Goal: Transaction & Acquisition: Purchase product/service

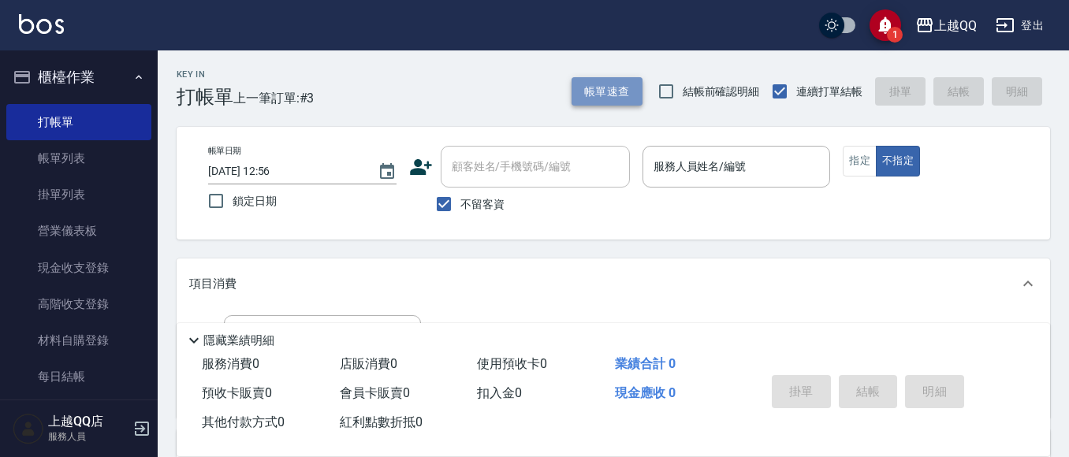
click at [600, 87] on button "帳單速查" at bounding box center [607, 91] width 71 height 29
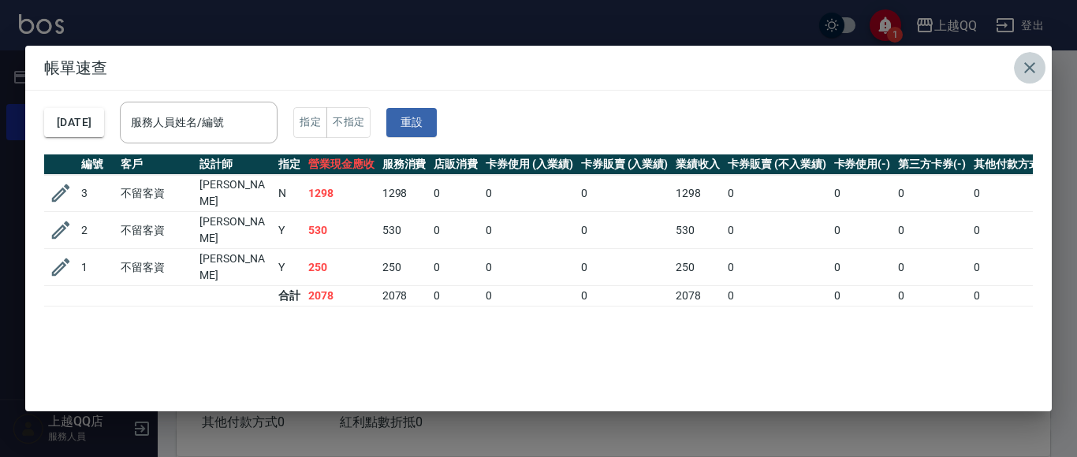
drag, startPoint x: 1022, startPoint y: 67, endPoint x: 887, endPoint y: 100, distance: 139.6
click at [1022, 68] on icon "button" at bounding box center [1029, 67] width 19 height 19
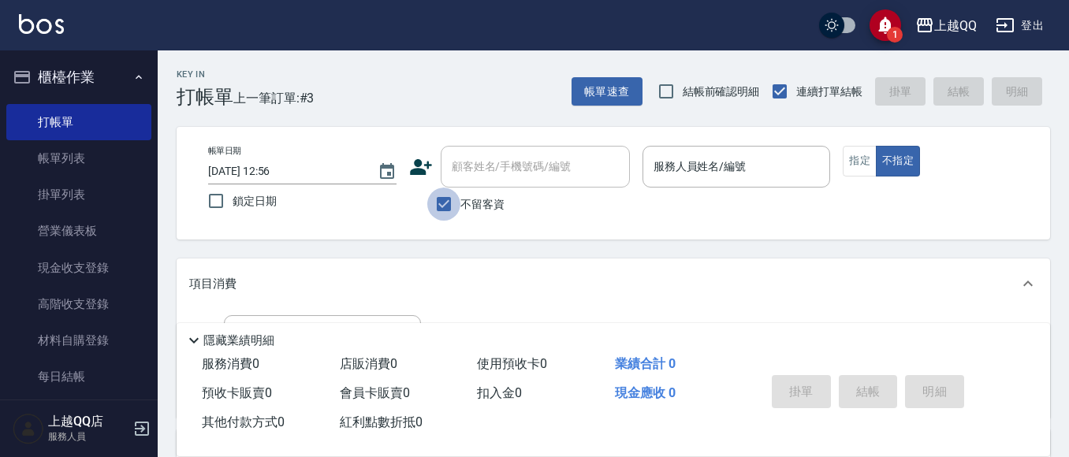
drag, startPoint x: 448, startPoint y: 205, endPoint x: 461, endPoint y: 203, distance: 13.5
click at [448, 206] on input "不留客資" at bounding box center [443, 204] width 33 height 33
checkbox input "false"
click at [490, 171] on div "顧客姓名/手機號碼/編號 顧客姓名/手機號碼/編號" at bounding box center [535, 167] width 189 height 42
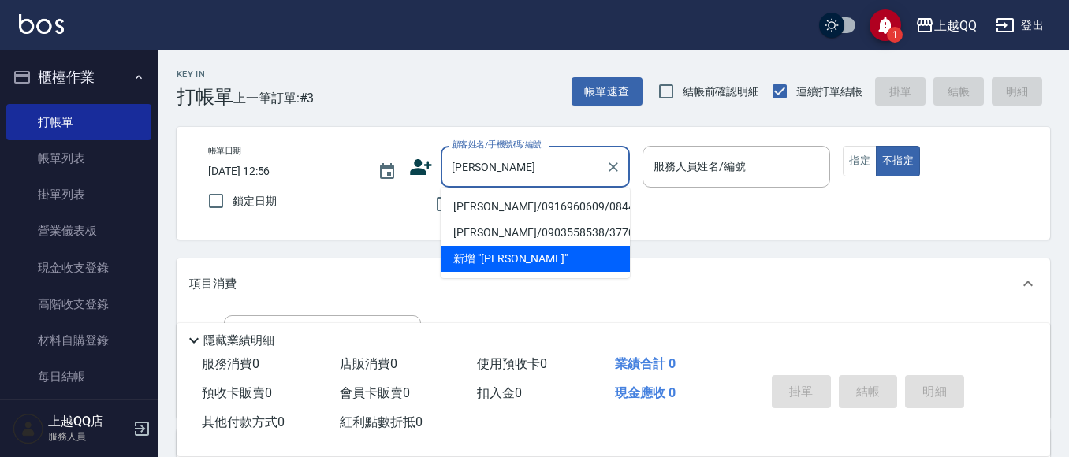
click at [479, 203] on li "[PERSON_NAME]/0916960609/0844" at bounding box center [535, 207] width 189 height 26
type input "[PERSON_NAME]/0916960609/0844"
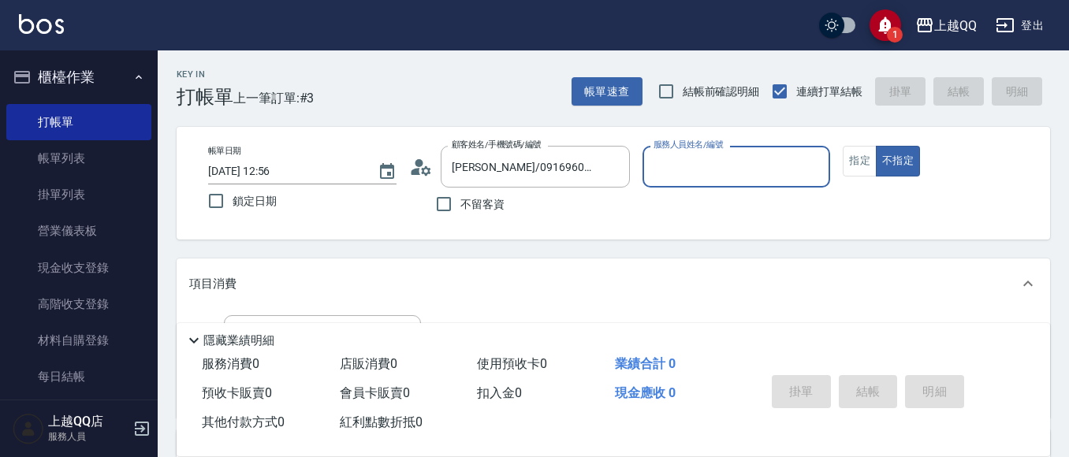
type input "佩怡-3"
click at [844, 162] on button "指定" at bounding box center [860, 161] width 34 height 31
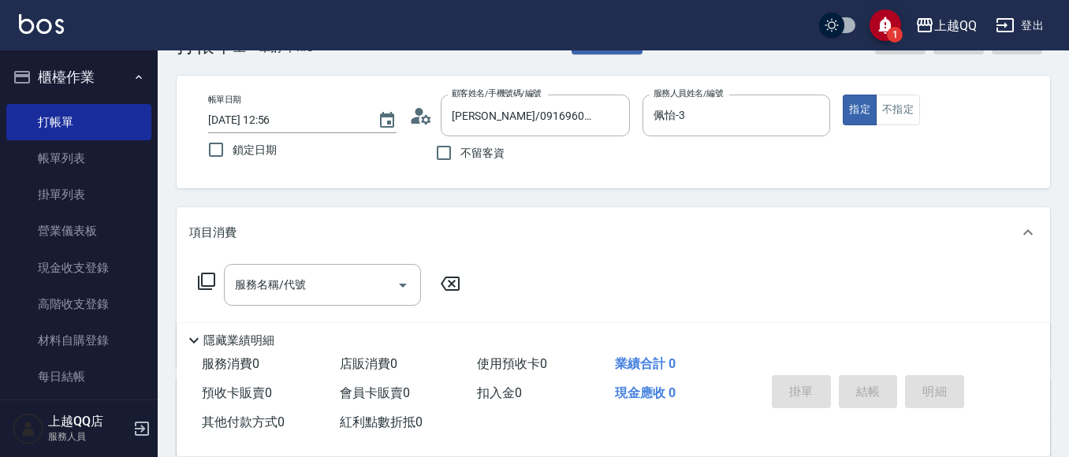
scroll to position [79, 0]
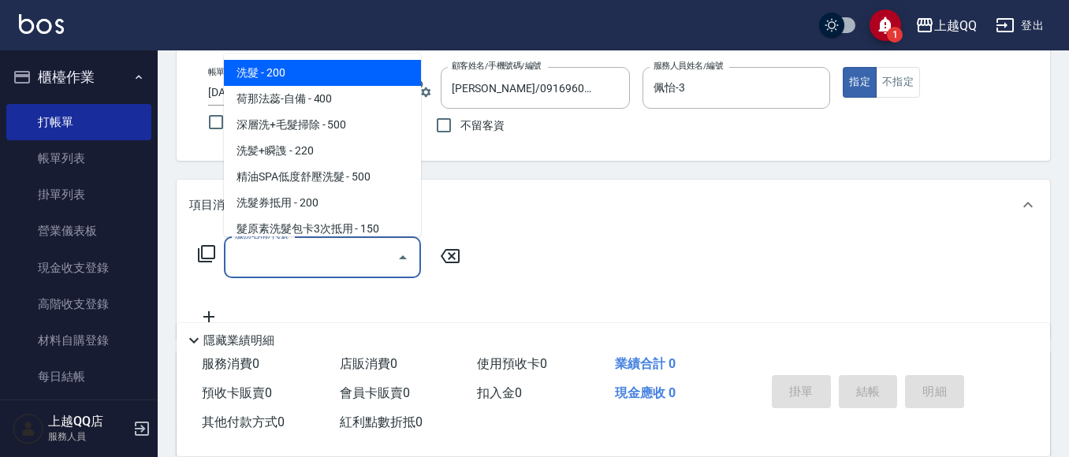
click at [380, 263] on input "服務名稱/代號" at bounding box center [310, 258] width 159 height 28
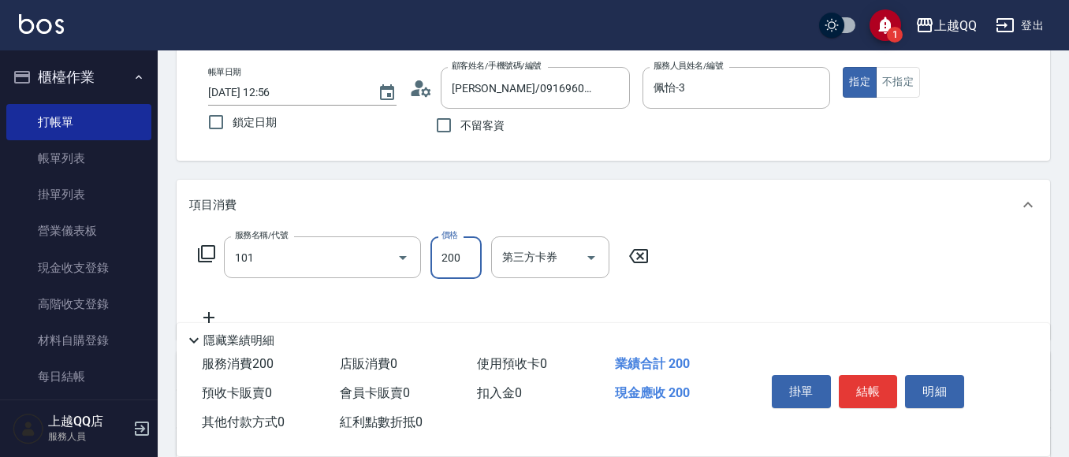
type input "洗髮(101)"
type input "230"
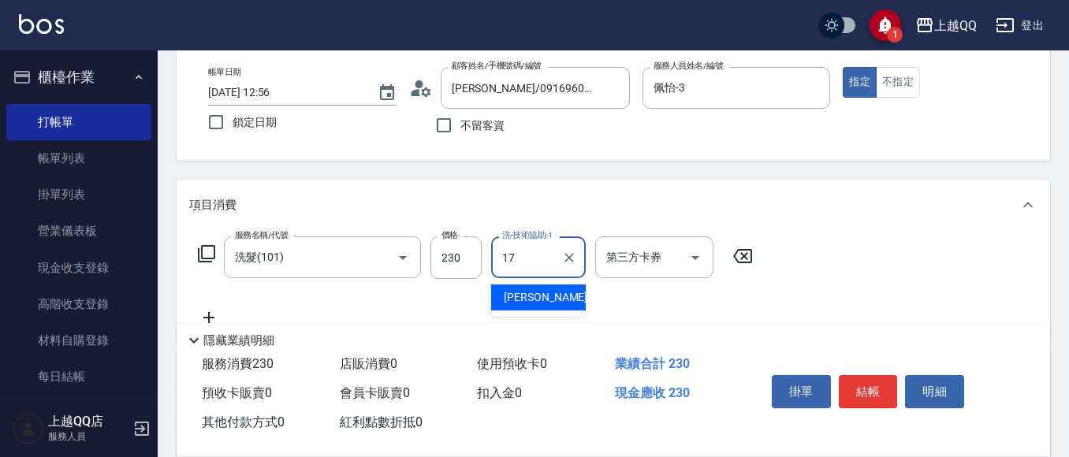
type input "心佑-17"
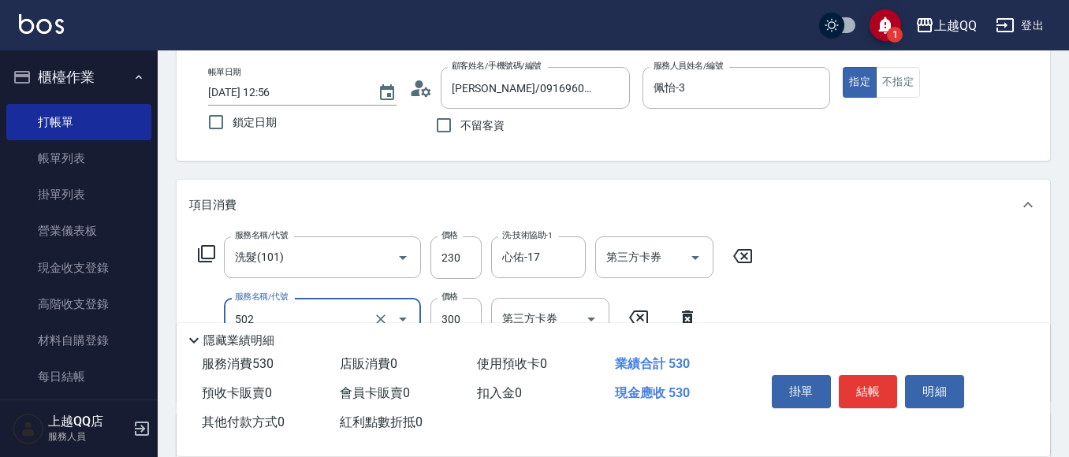
type input "自備護髮(502)"
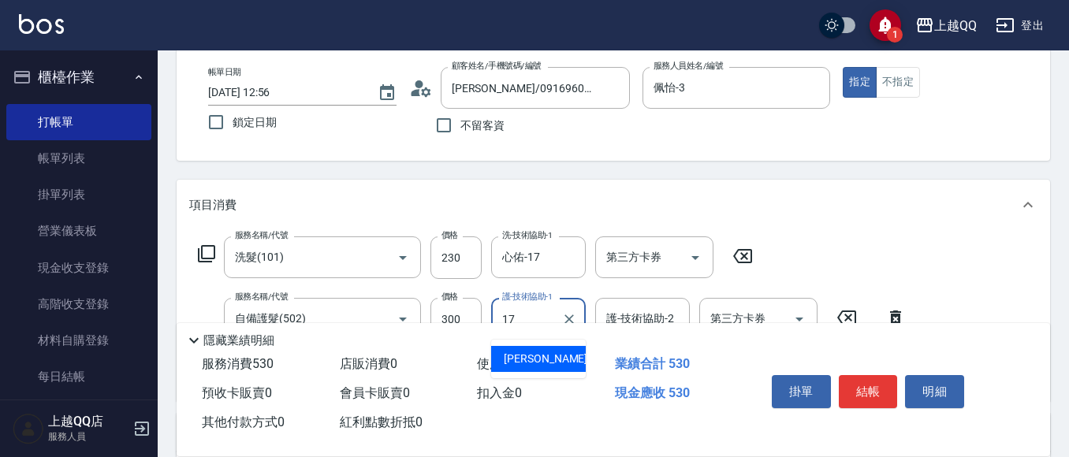
type input "心佑-17"
type input "設計染髮(404)"
type input "1099"
type input "佩怡-3"
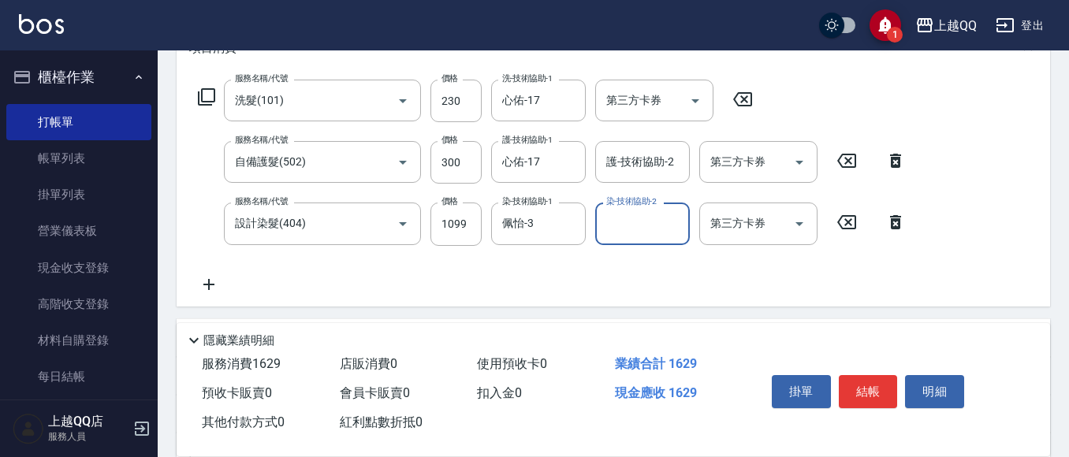
scroll to position [237, 0]
click at [865, 382] on button "結帳" at bounding box center [868, 391] width 59 height 33
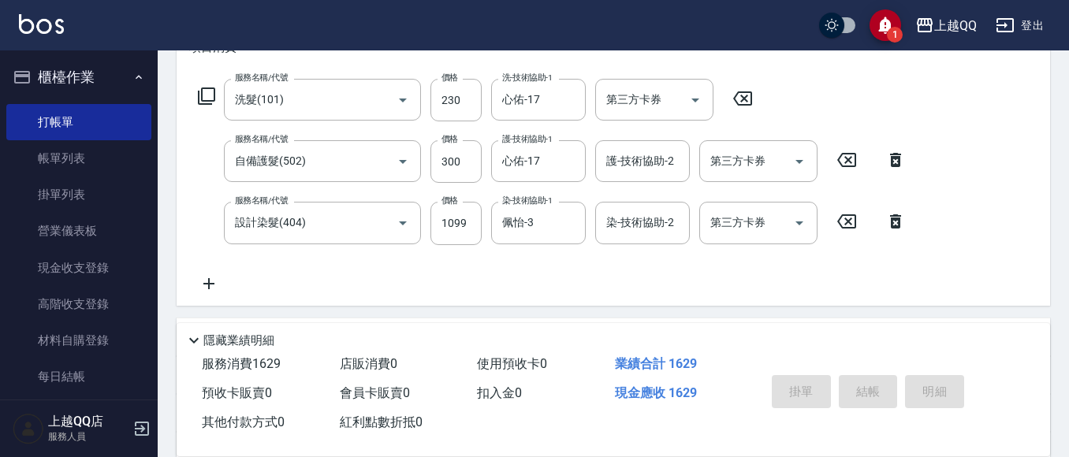
type input "[DATE] 13:40"
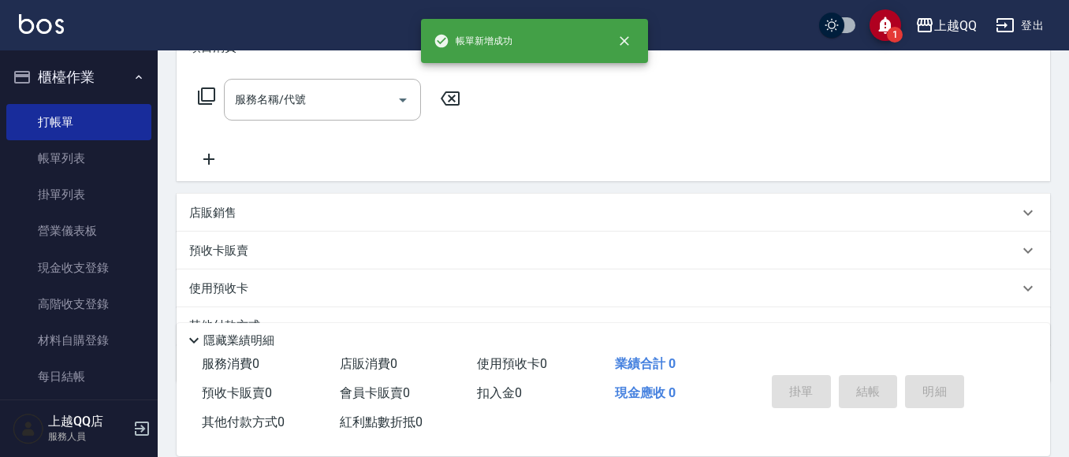
scroll to position [0, 0]
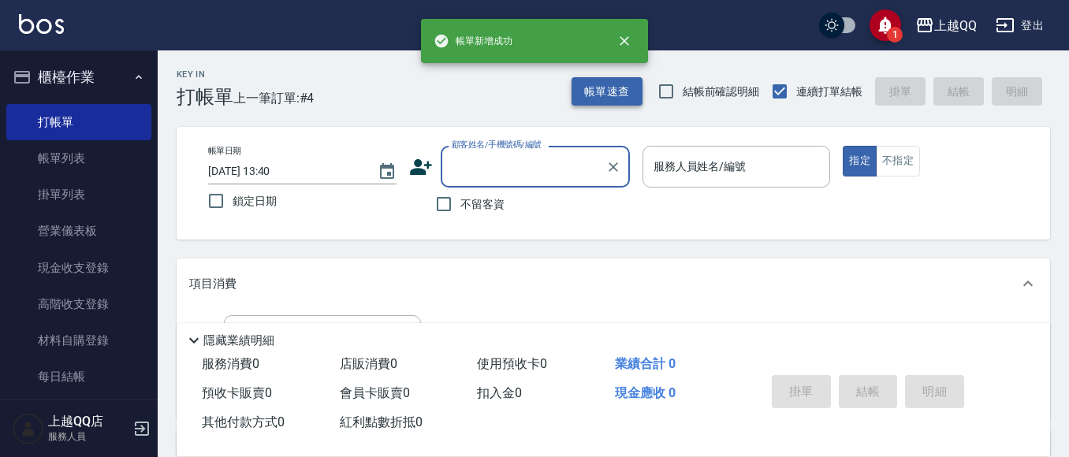
click at [610, 91] on button "帳單速查" at bounding box center [607, 91] width 71 height 29
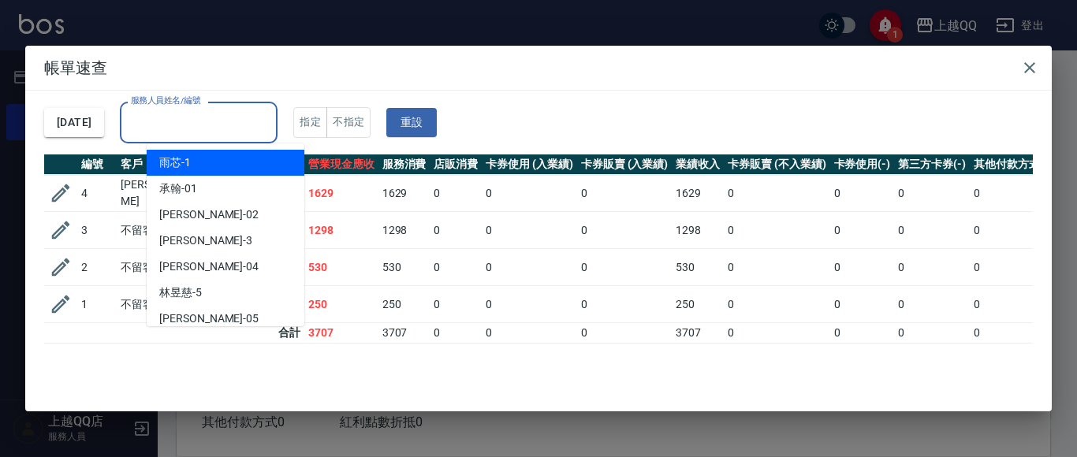
click at [270, 117] on input "服務人員姓名/編號" at bounding box center [198, 123] width 143 height 28
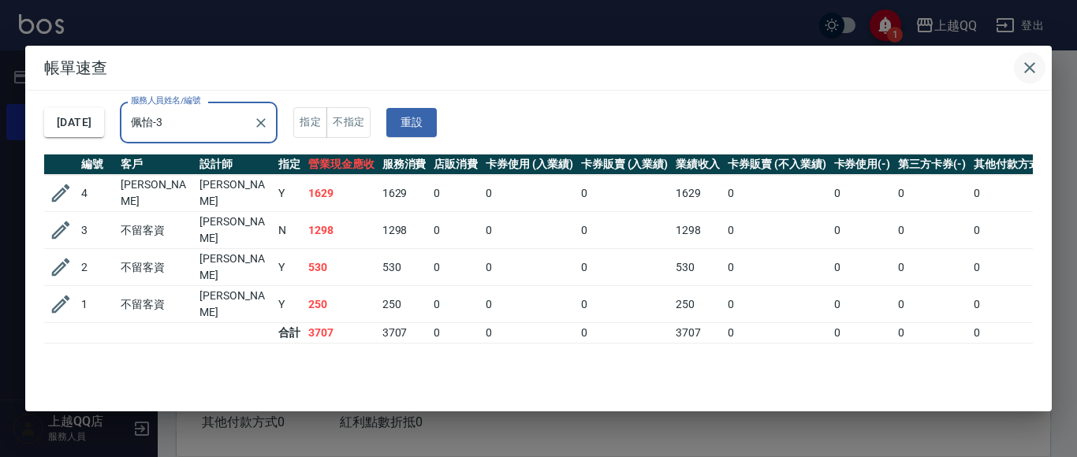
type input "佩怡-3"
click at [1037, 63] on icon "button" at bounding box center [1029, 67] width 19 height 19
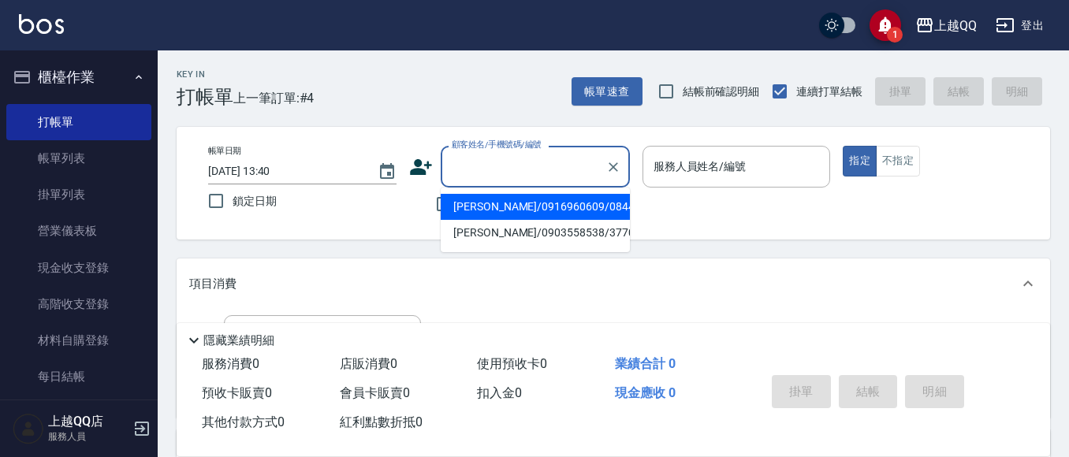
click at [475, 158] on div "顧客姓名/手機號碼/編號 顧客姓名/手機號碼/編號" at bounding box center [535, 167] width 189 height 42
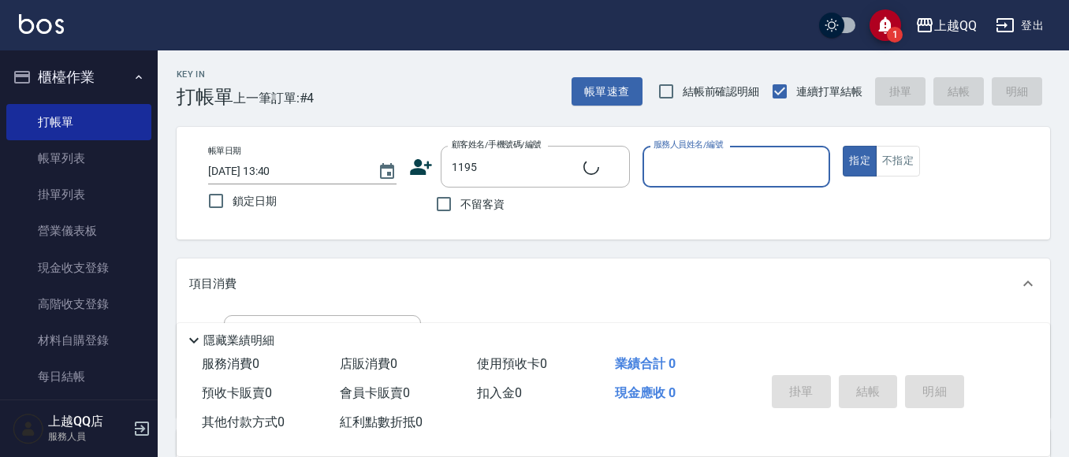
type input "[PERSON_NAME]/0923700877/1195"
type input "[PERSON_NAME]-8"
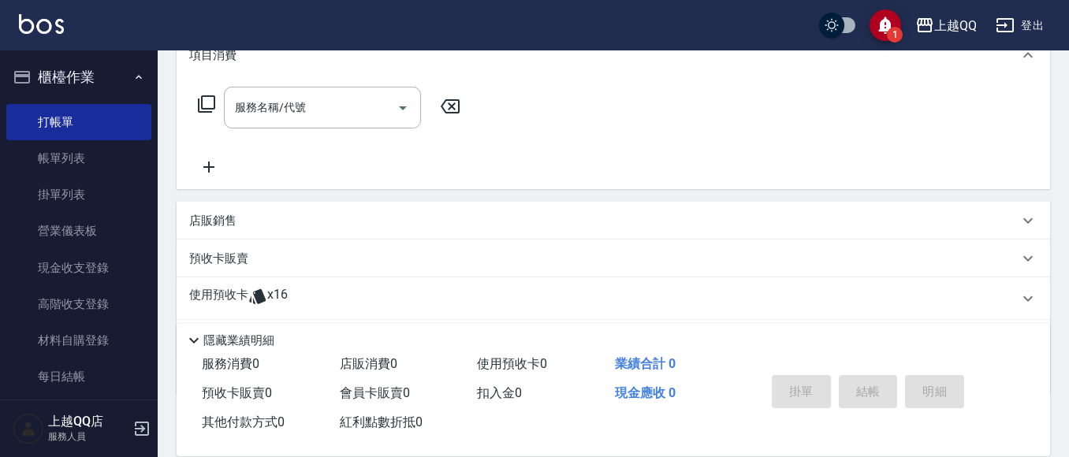
scroll to position [318, 0]
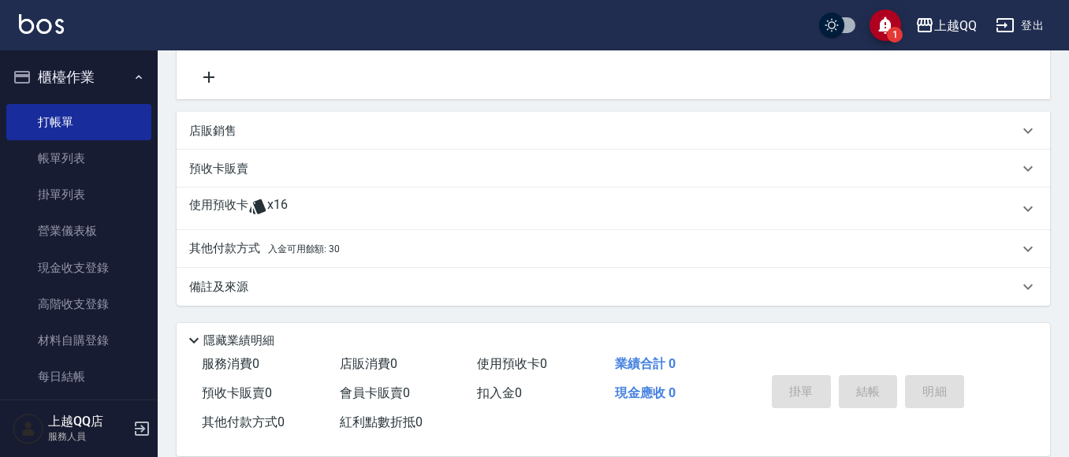
click at [379, 203] on div "使用預收卡 x16" at bounding box center [603, 209] width 829 height 24
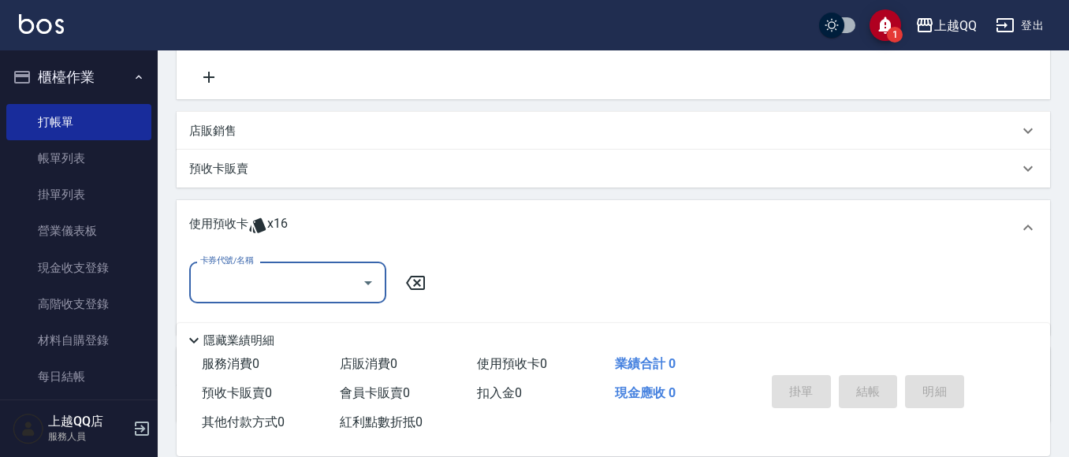
scroll to position [0, 0]
click at [364, 275] on icon "Open" at bounding box center [368, 283] width 19 height 19
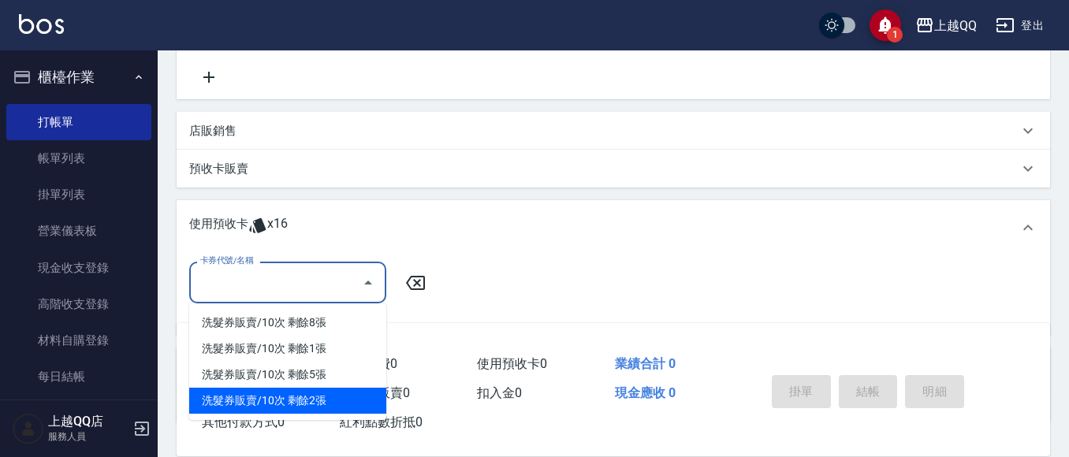
click at [337, 388] on div "洗髮券販賣/10次 剩餘2張" at bounding box center [287, 401] width 197 height 26
type input "洗髮券販賣/10次"
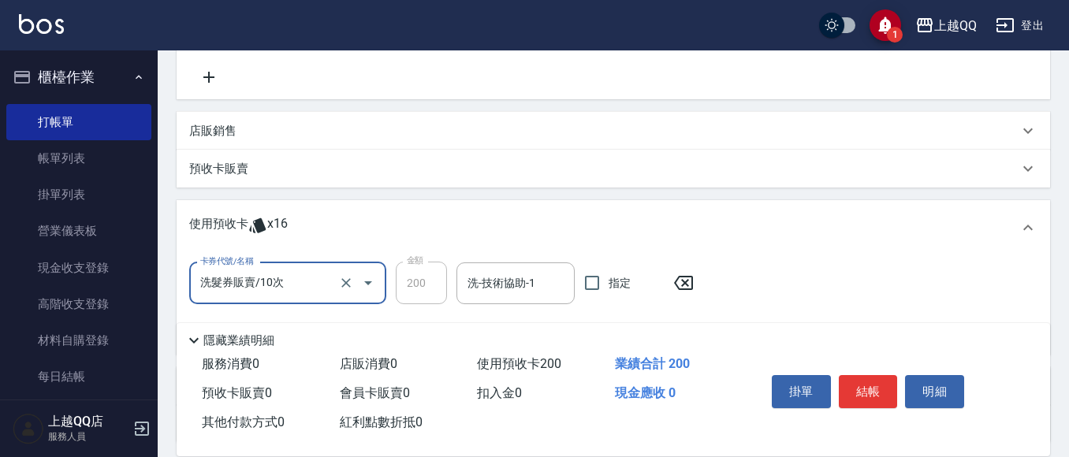
click at [683, 282] on icon at bounding box center [683, 283] width 39 height 19
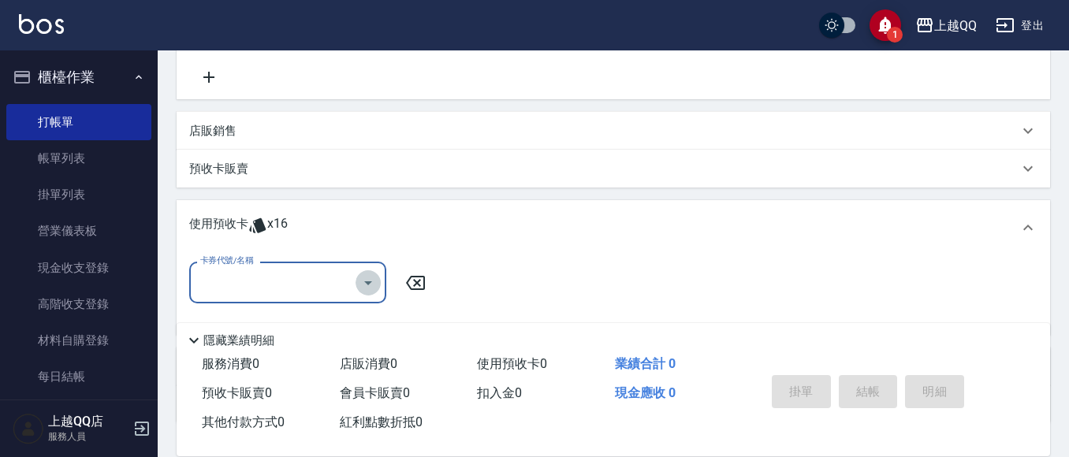
click at [362, 281] on icon "Open" at bounding box center [368, 283] width 19 height 19
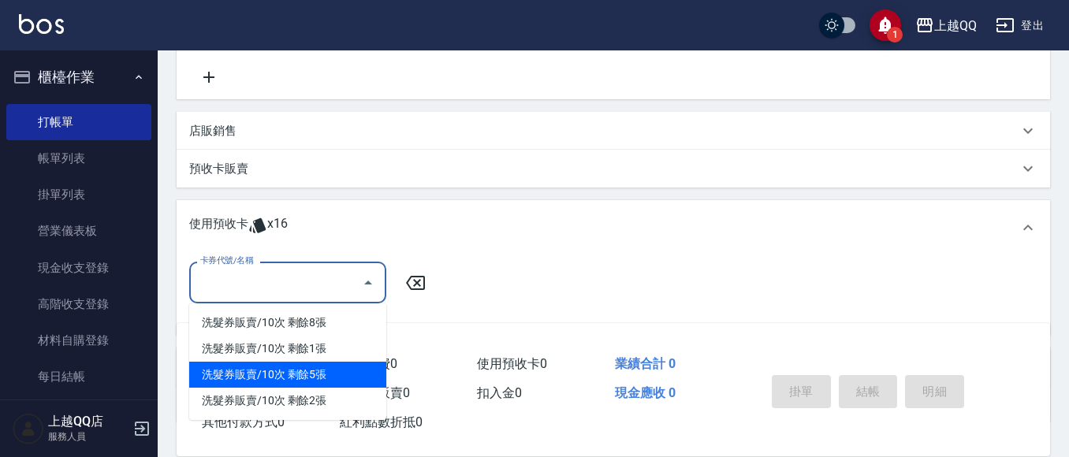
click at [338, 367] on div "洗髮券販賣/10次 剩餘5張" at bounding box center [287, 375] width 197 height 26
type input "洗髮券販賣/10次"
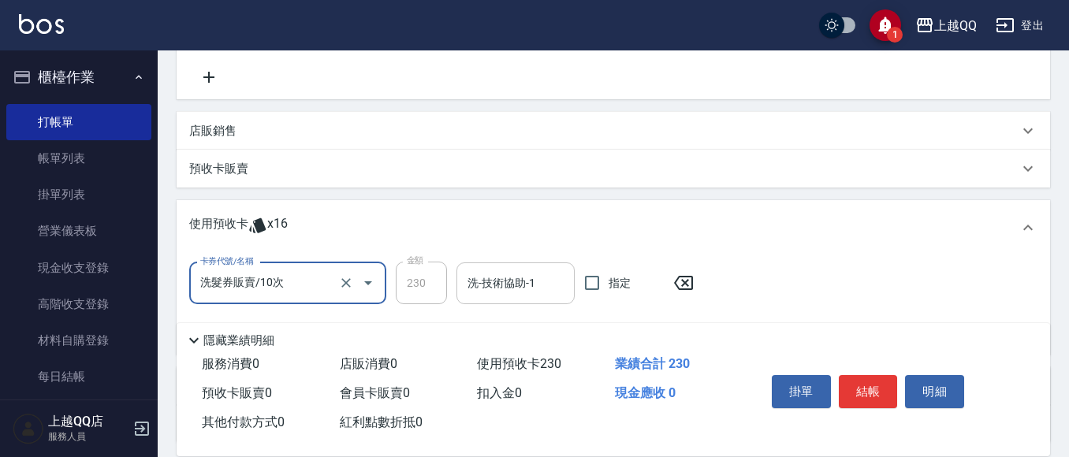
click at [491, 297] on div "洗-技術協助-1" at bounding box center [515, 284] width 118 height 42
click at [684, 281] on icon at bounding box center [683, 283] width 19 height 14
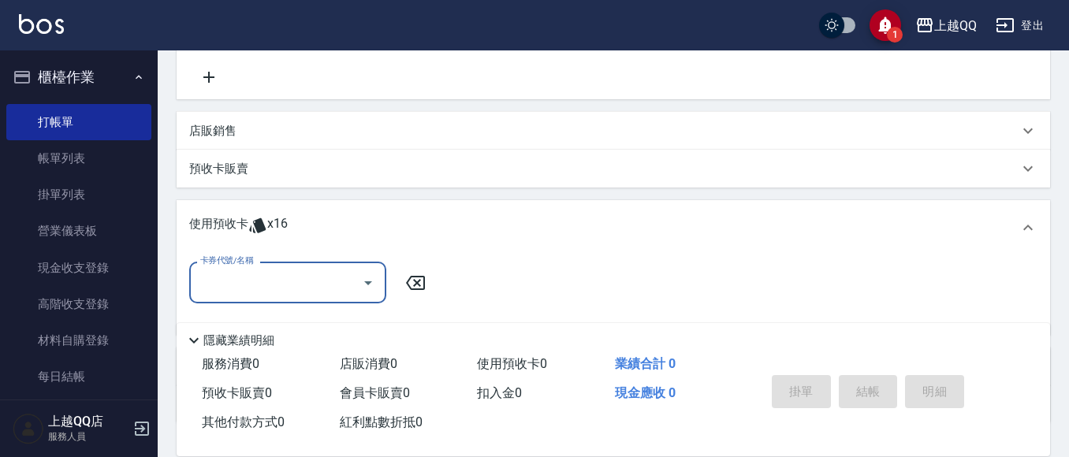
click at [367, 279] on icon "Open" at bounding box center [368, 283] width 19 height 19
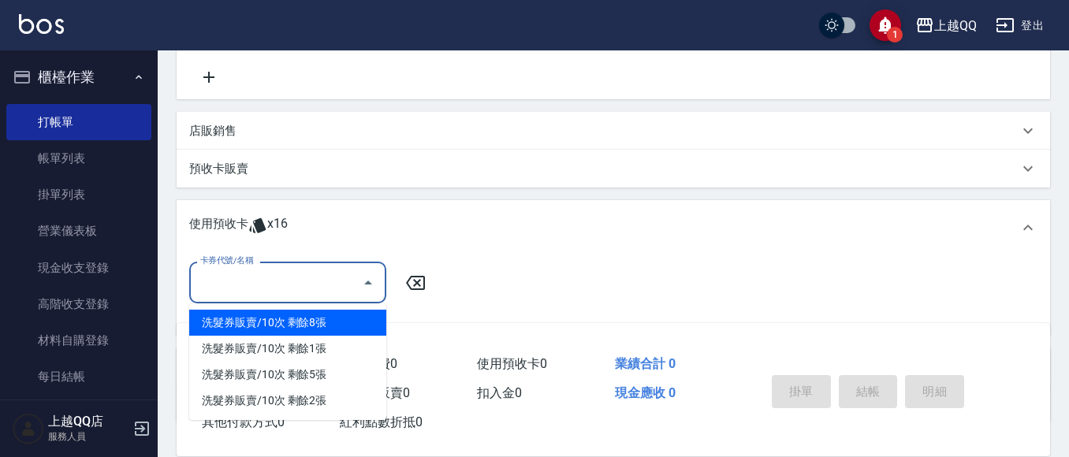
click at [349, 322] on div "洗髮券販賣/10次 剩餘8張" at bounding box center [287, 323] width 197 height 26
type input "洗髮券販賣/10次"
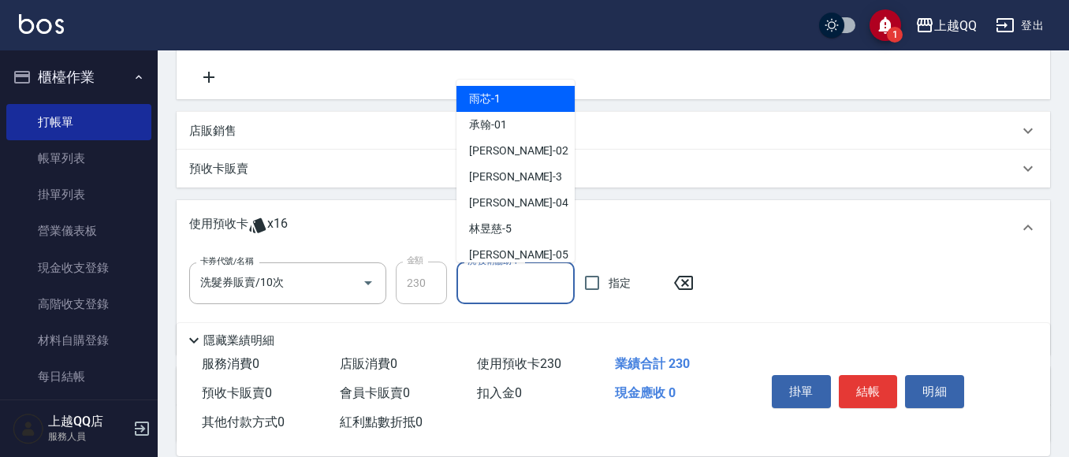
click at [490, 281] on input "洗-技術協助-1" at bounding box center [516, 284] width 104 height 28
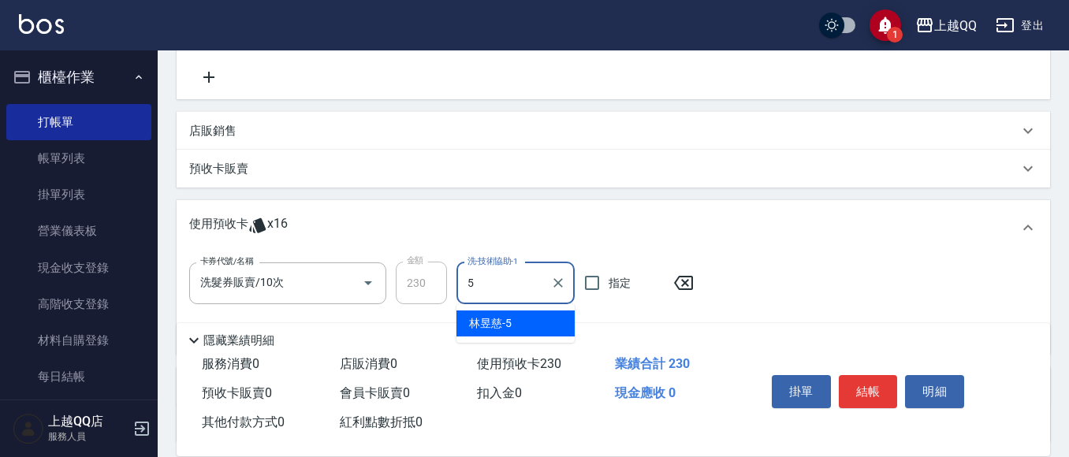
click at [493, 324] on span "[PERSON_NAME]5" at bounding box center [490, 323] width 43 height 17
type input "[PERSON_NAME]5"
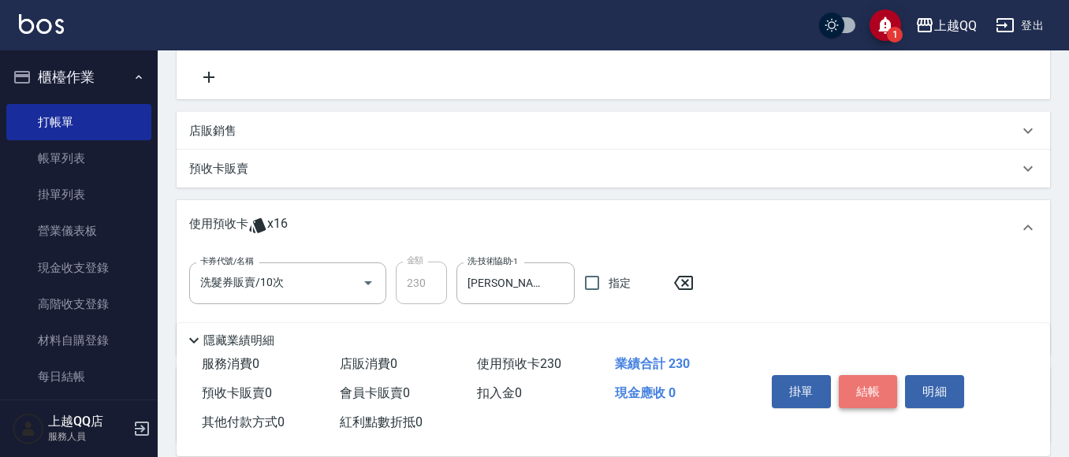
click at [864, 383] on button "結帳" at bounding box center [868, 391] width 59 height 33
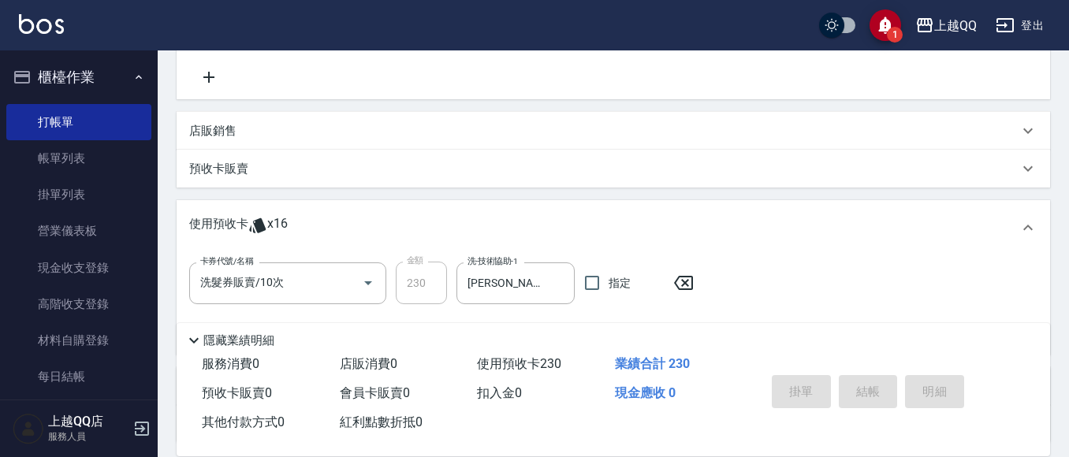
type input "[DATE] 14:15"
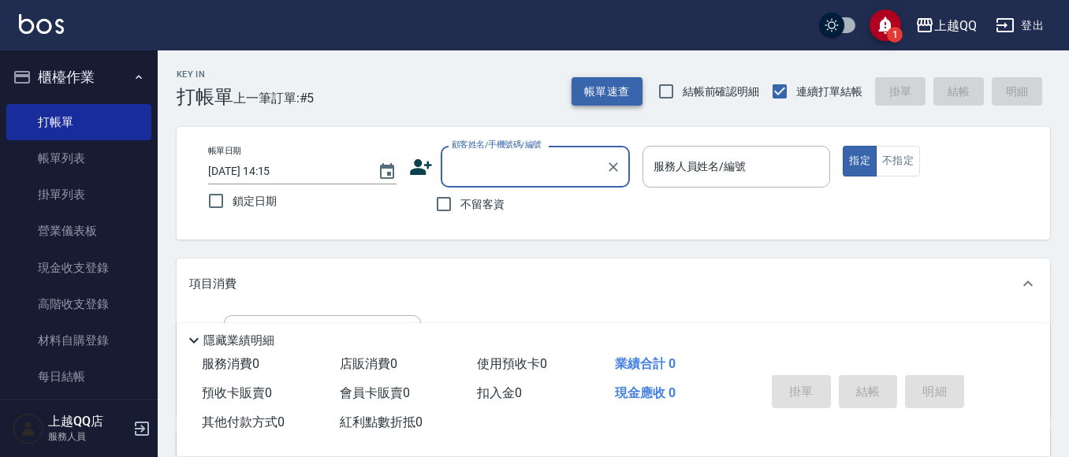
click at [604, 89] on button "帳單速查" at bounding box center [607, 91] width 71 height 29
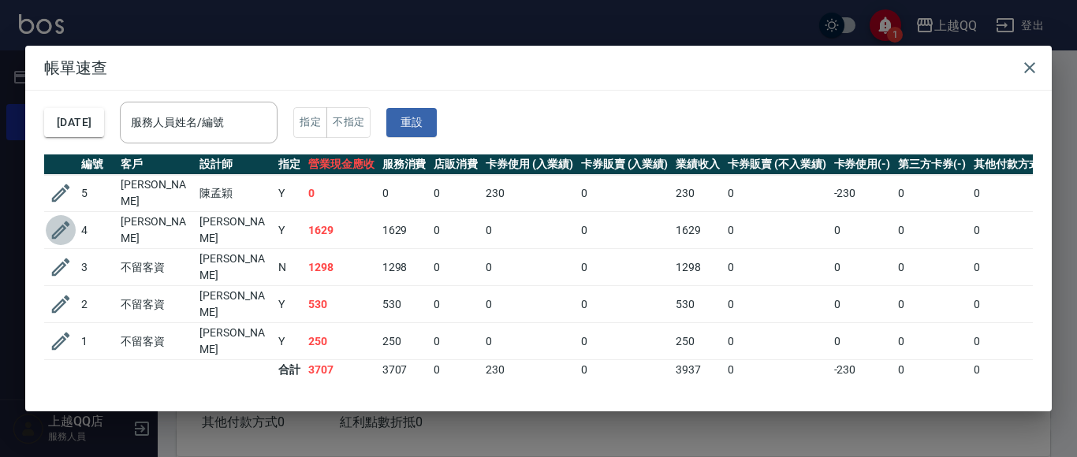
click at [65, 224] on icon "button" at bounding box center [61, 231] width 18 height 18
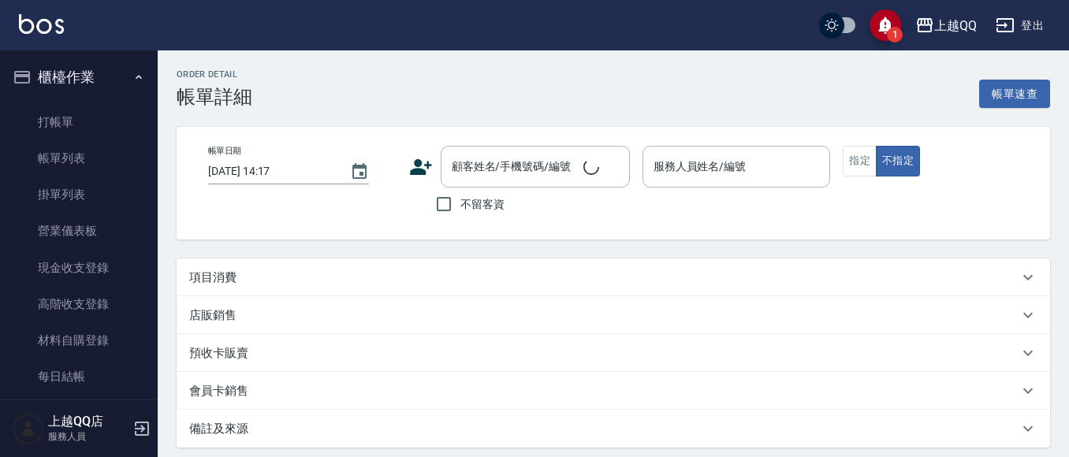
type input "[DATE] 12:56"
type input "佩怡-3"
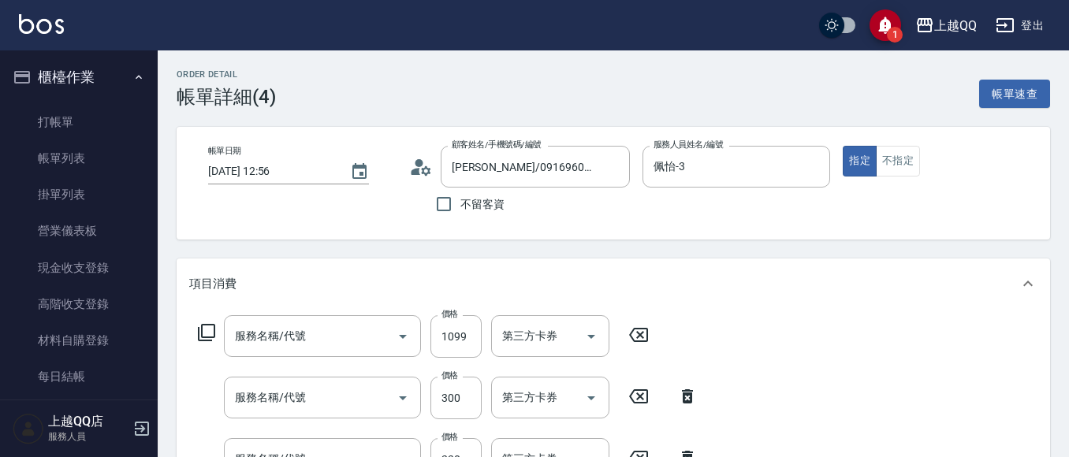
type input "[PERSON_NAME]/0916960609/0844"
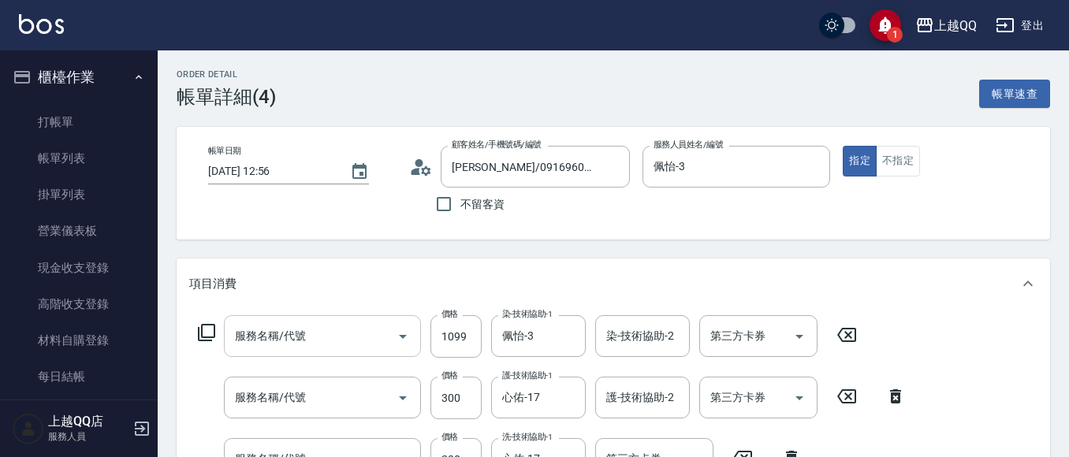
type input "設計染髮(404)"
type input "自備護髮(502)"
type input "洗髮(101)"
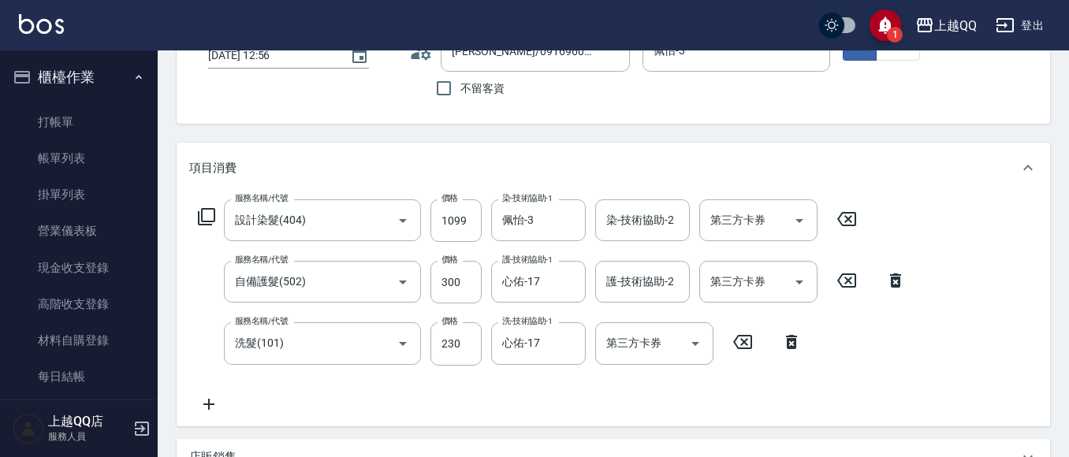
scroll to position [237, 0]
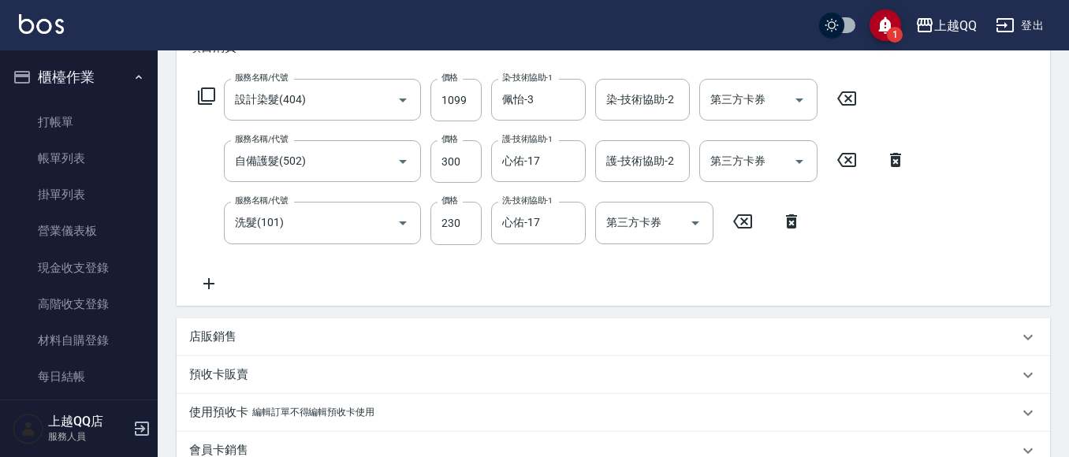
click at [214, 333] on p "店販銷售" at bounding box center [212, 337] width 47 height 17
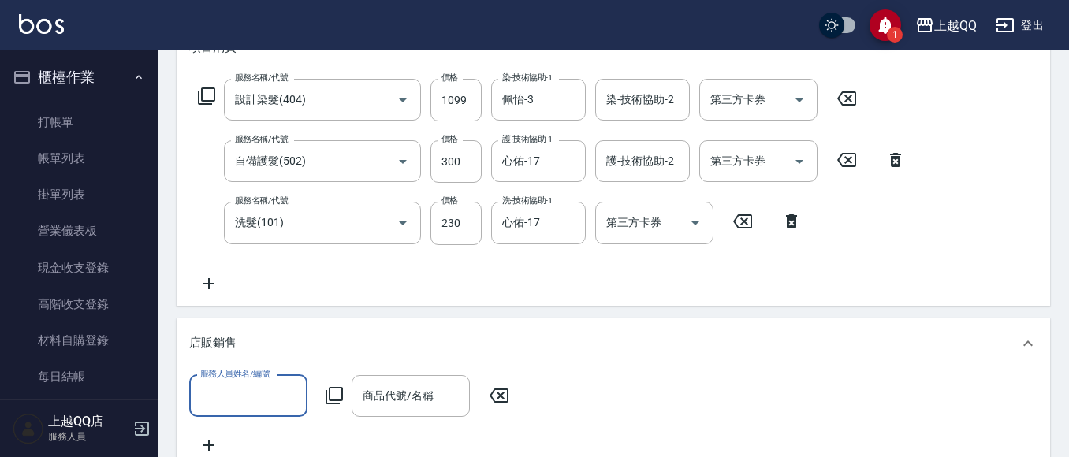
scroll to position [0, 0]
type input "佩怡-3"
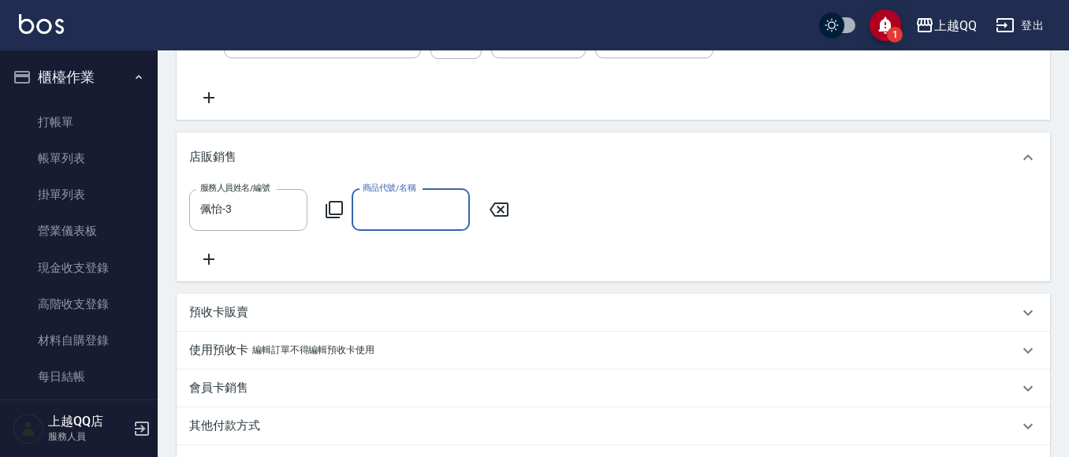
scroll to position [473, 0]
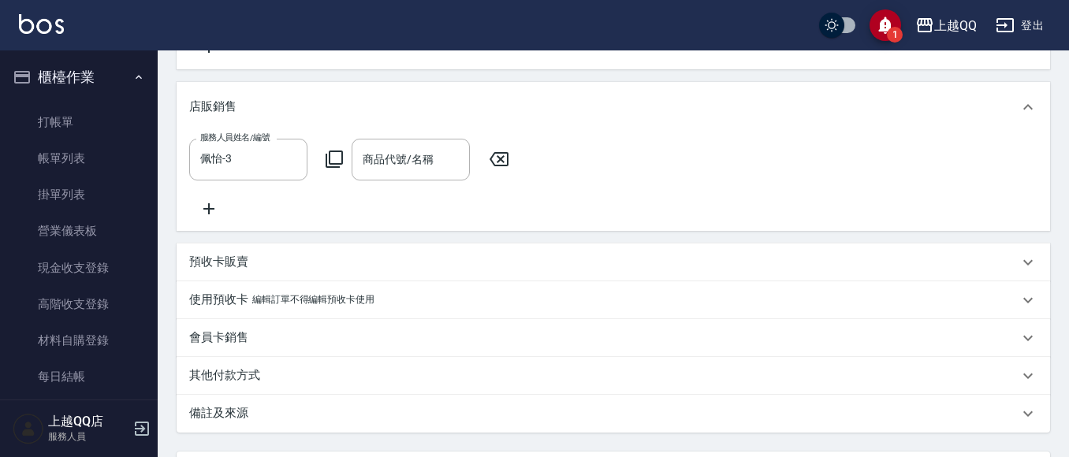
click at [336, 160] on icon at bounding box center [334, 159] width 19 height 19
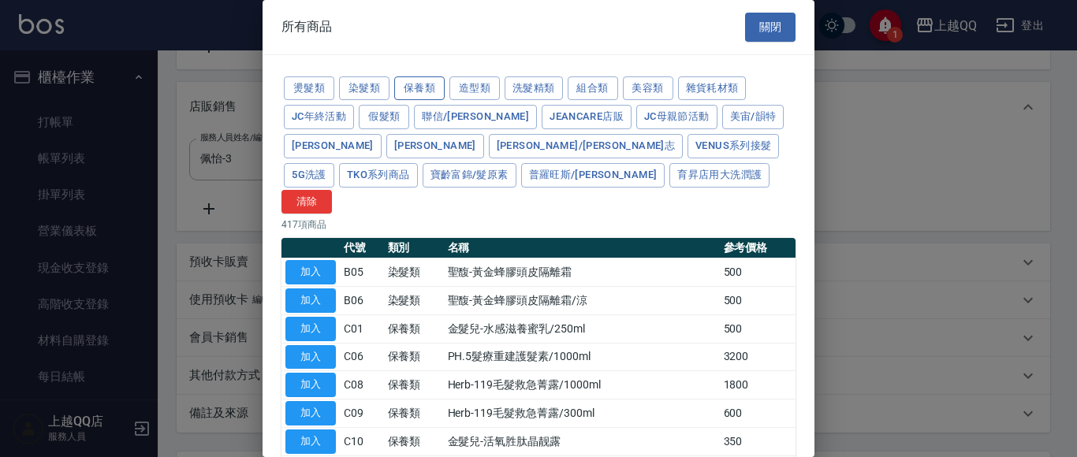
click at [419, 86] on button "保養類" at bounding box center [419, 88] width 50 height 24
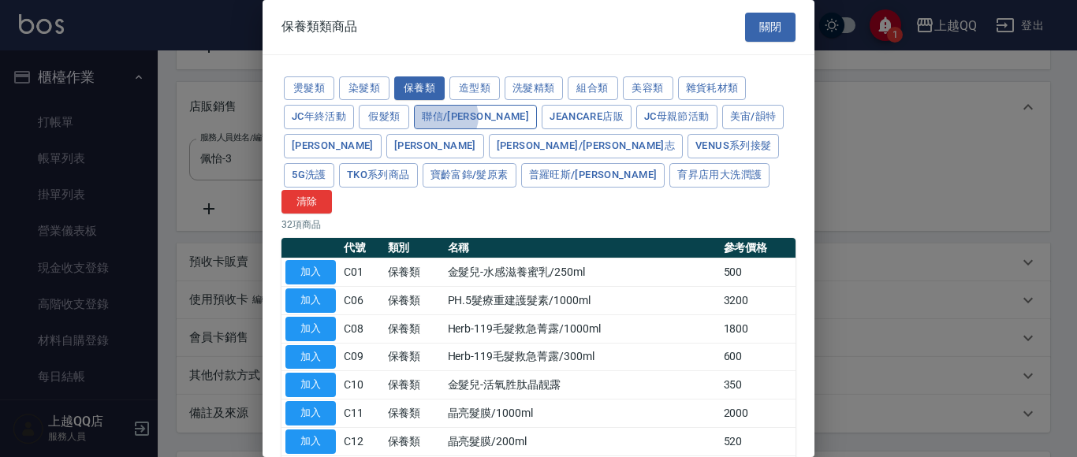
click at [443, 117] on button "聯信/[PERSON_NAME]" at bounding box center [475, 117] width 123 height 24
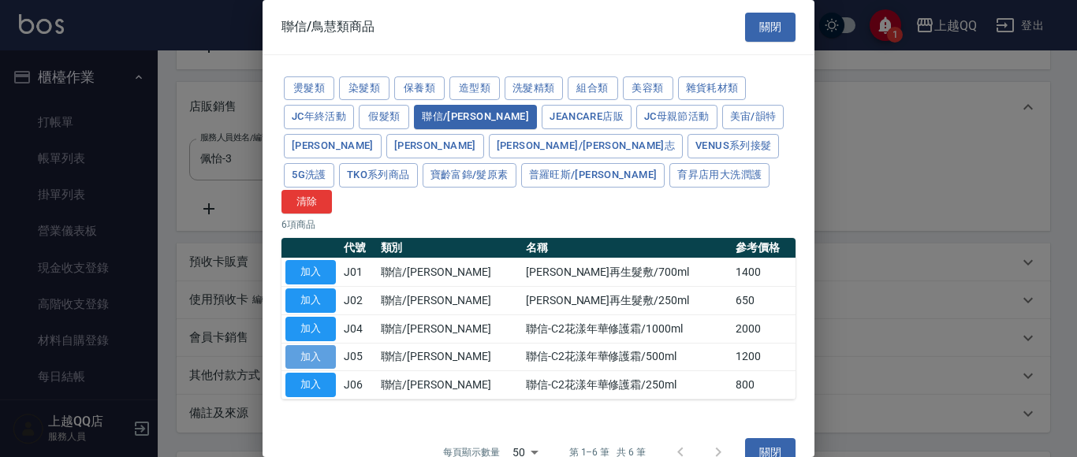
click at [315, 345] on button "加入" at bounding box center [310, 357] width 50 height 24
type input "聯信-C2花漾年華修護霜/500ml"
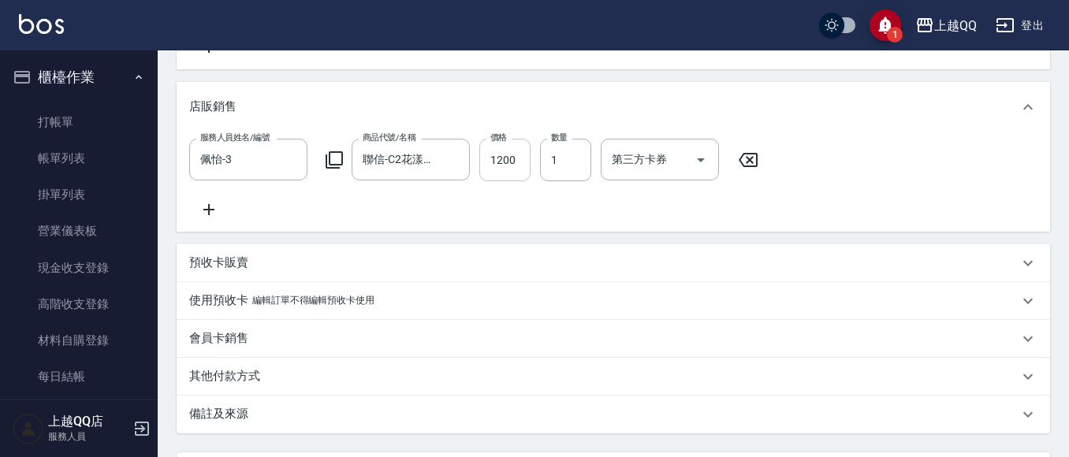
click at [519, 169] on input "1200" at bounding box center [504, 160] width 51 height 43
type input "1062"
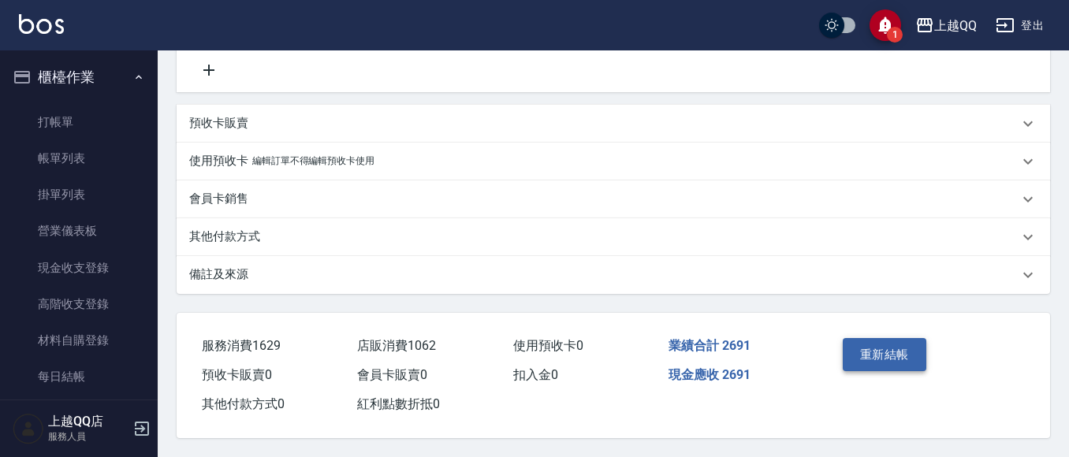
click at [873, 339] on button "重新結帳" at bounding box center [885, 354] width 84 height 33
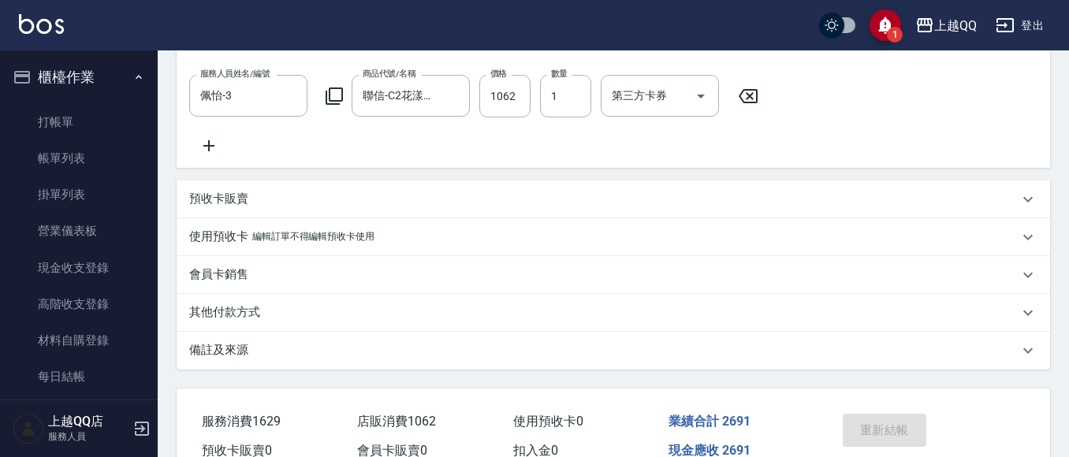
scroll to position [397, 0]
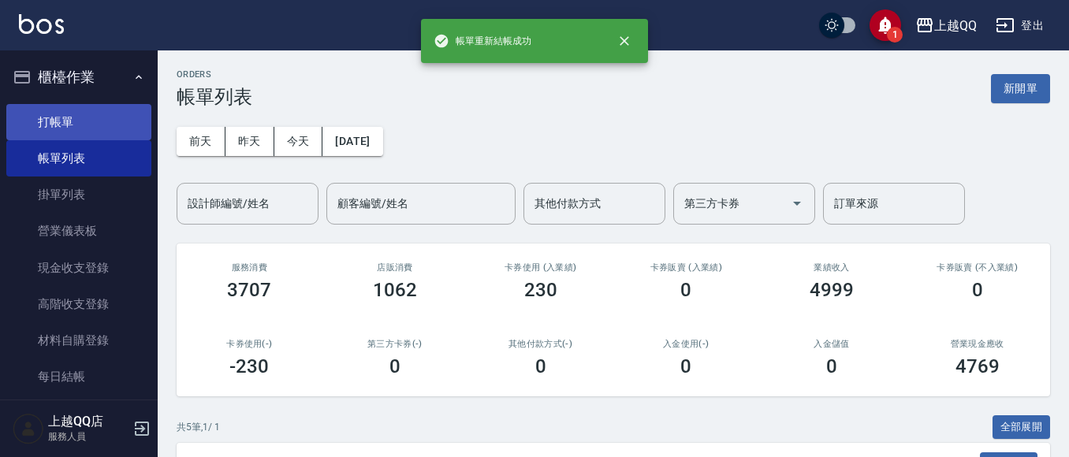
click at [45, 113] on link "打帳單" at bounding box center [78, 122] width 145 height 36
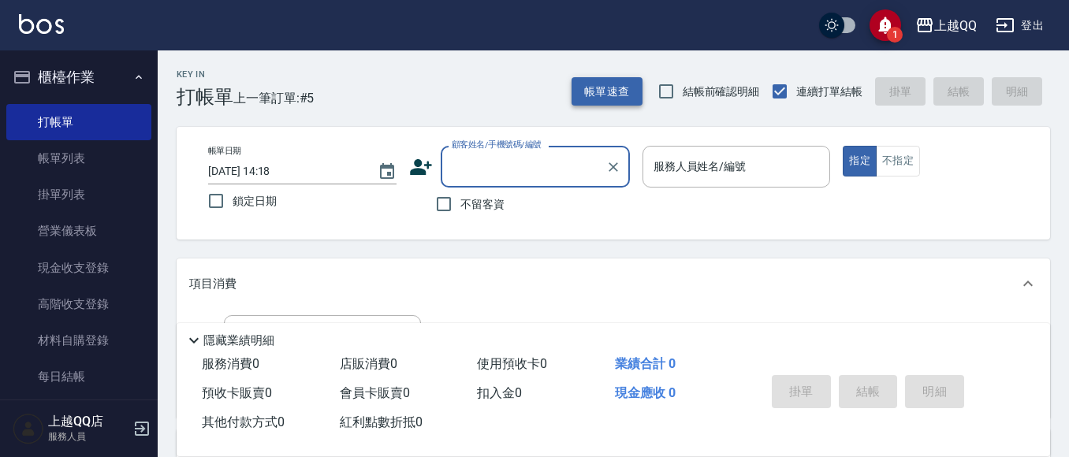
click at [635, 83] on button "帳單速查" at bounding box center [607, 91] width 71 height 29
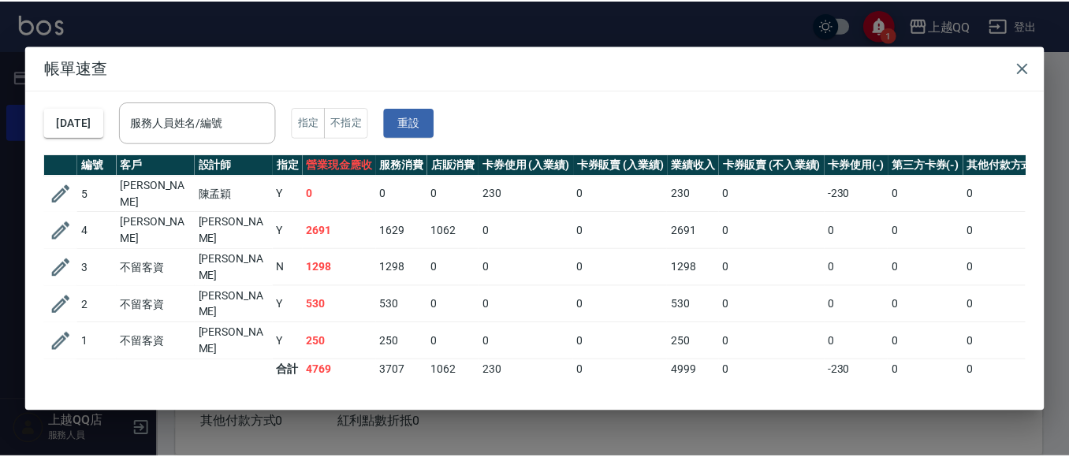
scroll to position [1, 0]
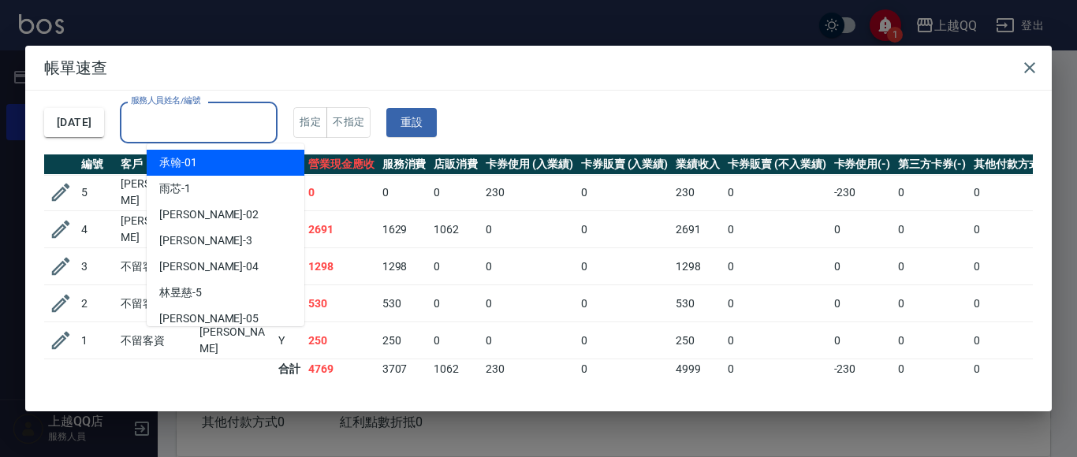
click at [242, 115] on div "服務人員姓名/編號 服務人員姓名/編號" at bounding box center [199, 123] width 158 height 42
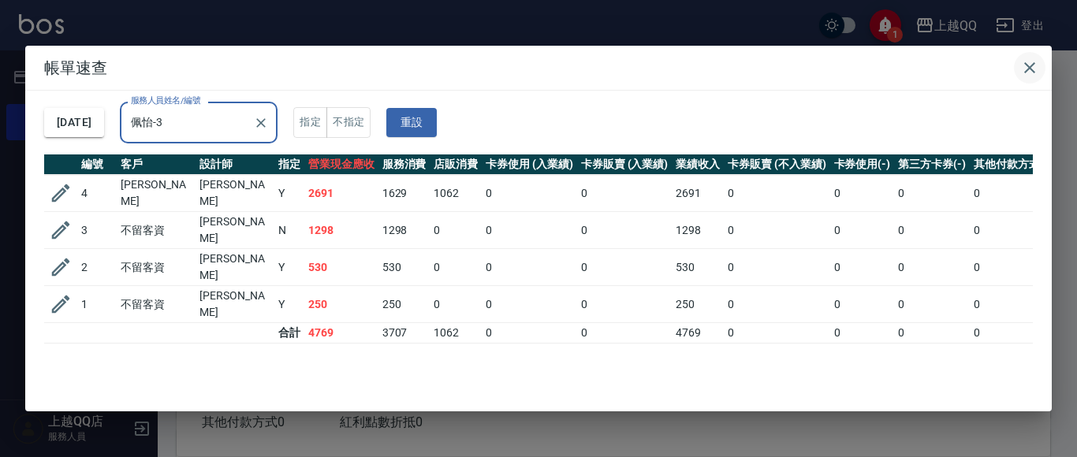
type input "佩怡-3"
click at [1026, 66] on icon "button" at bounding box center [1029, 67] width 19 height 19
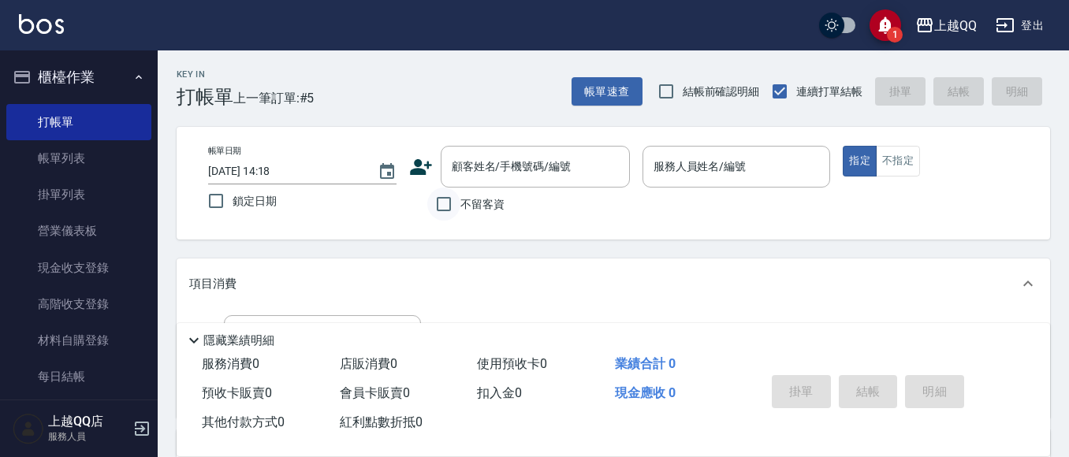
click at [442, 210] on input "不留客資" at bounding box center [443, 204] width 33 height 33
checkbox input "true"
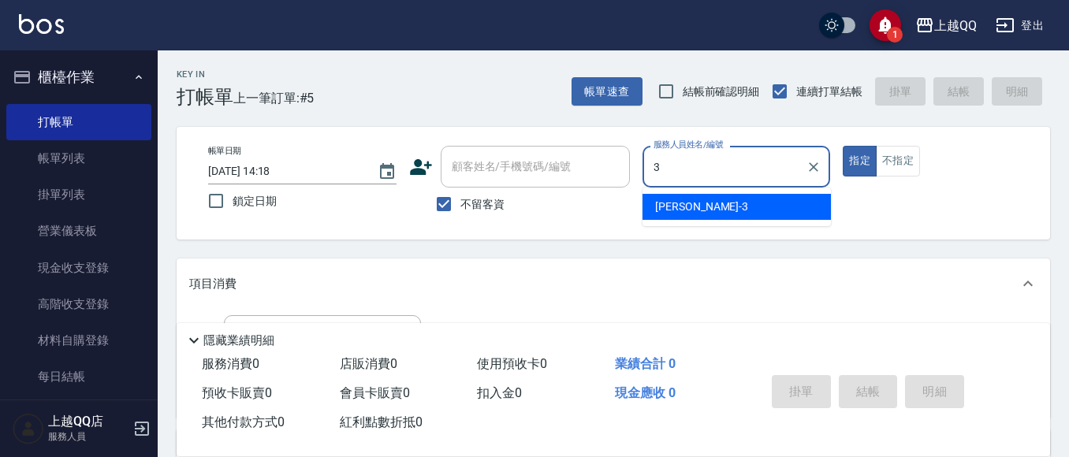
type input "3"
type button "true"
type input "佩怡-3"
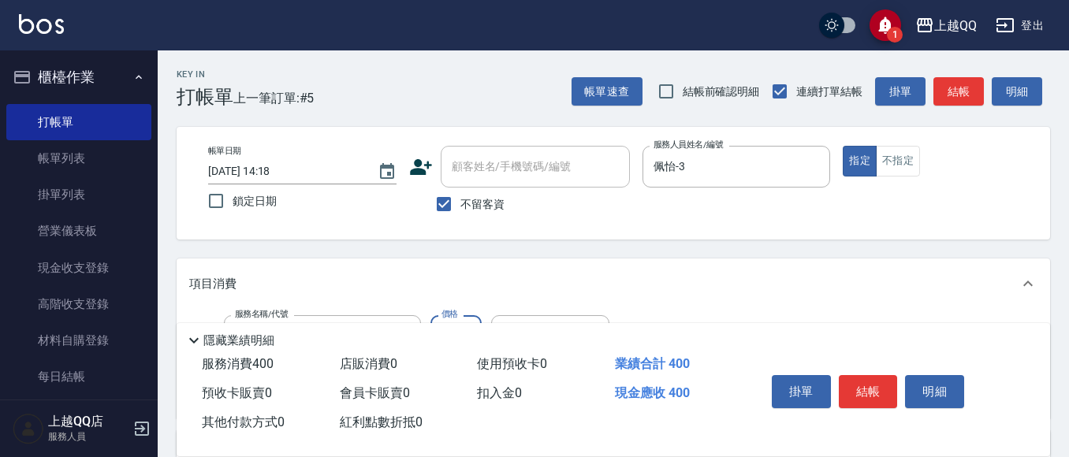
type input "指定單剪(203)"
type input "350"
click at [862, 382] on button "結帳" at bounding box center [868, 391] width 59 height 33
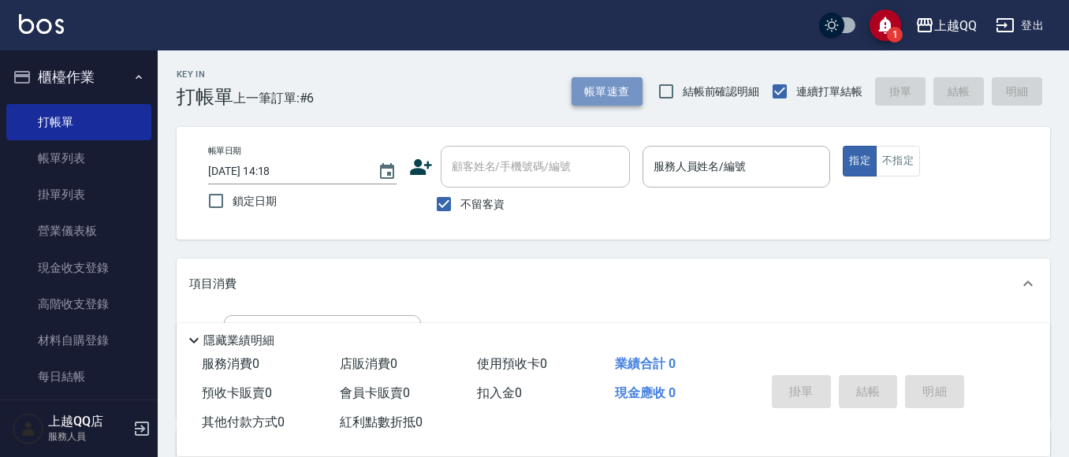
click at [576, 88] on button "帳單速查" at bounding box center [607, 91] width 71 height 29
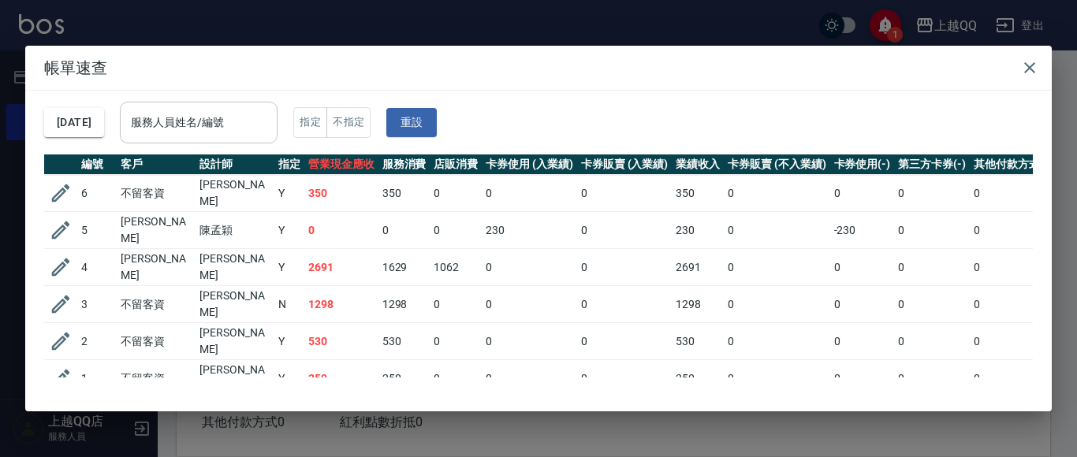
click at [270, 116] on input "服務人員姓名/編號" at bounding box center [198, 123] width 143 height 28
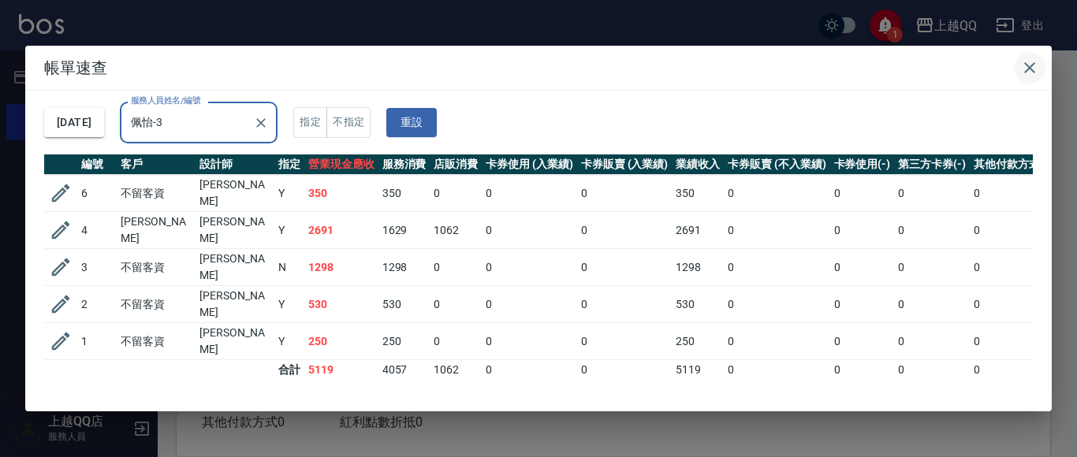
type input "佩怡-3"
click at [1030, 65] on icon "button" at bounding box center [1029, 67] width 19 height 19
